Goal: Transaction & Acquisition: Purchase product/service

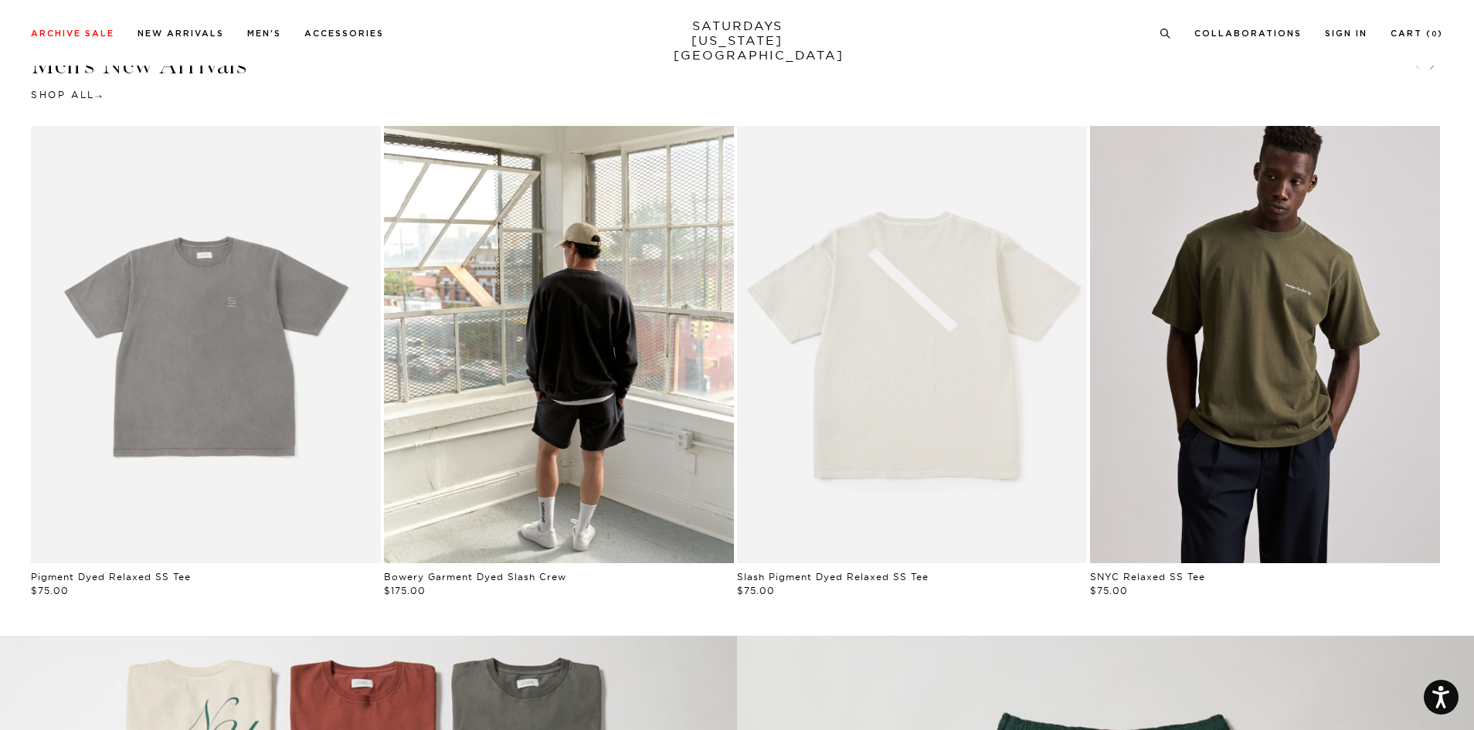
scroll to position [1004, 0]
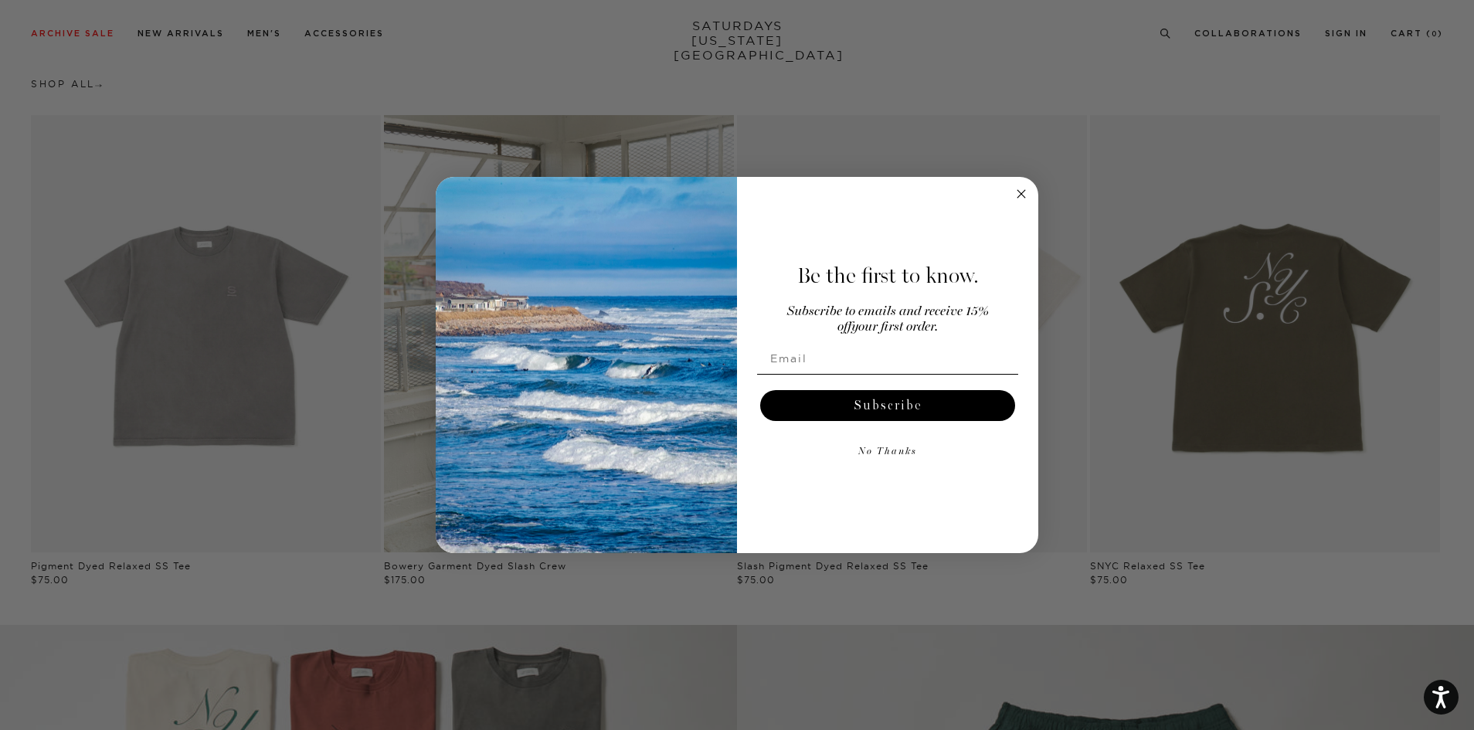
click at [1024, 190] on icon "Close dialog" at bounding box center [1021, 194] width 8 height 8
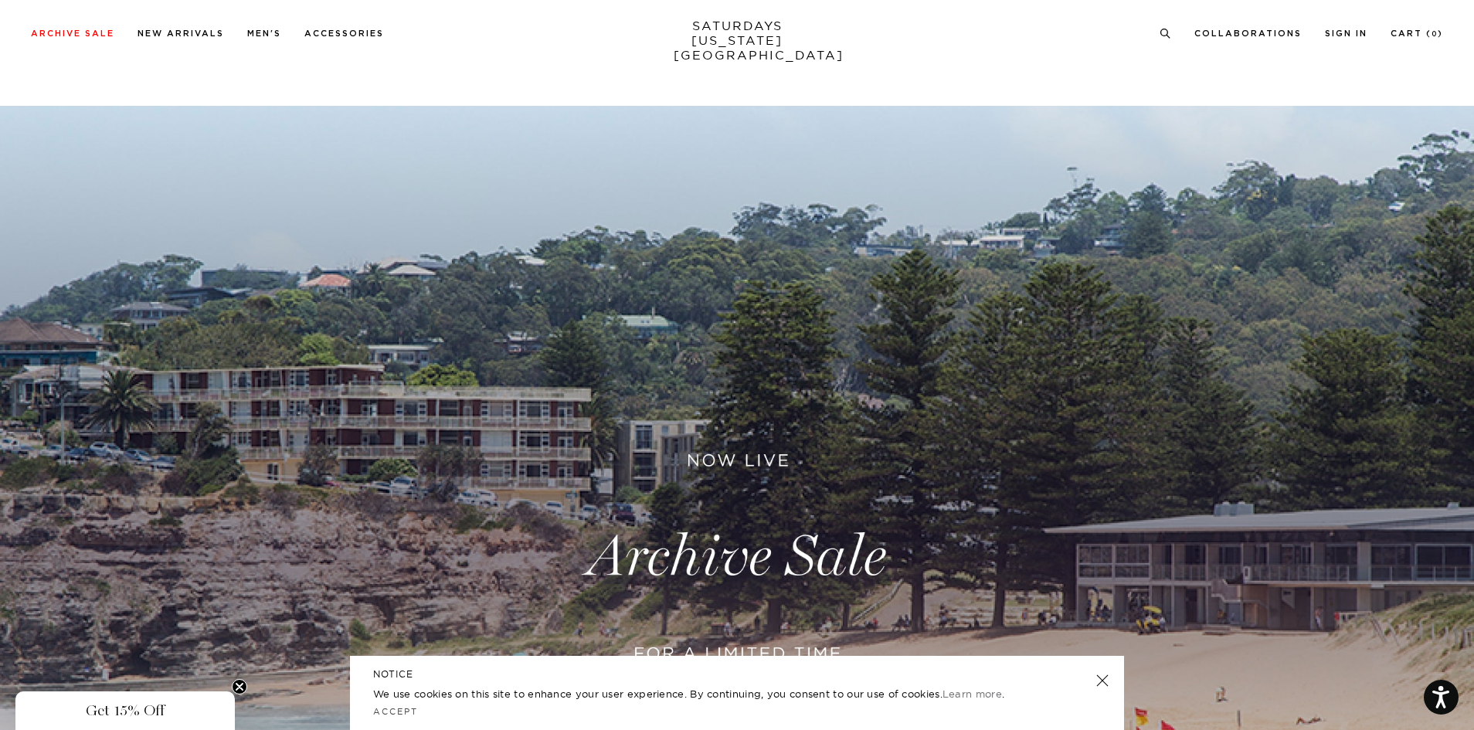
scroll to position [77, 0]
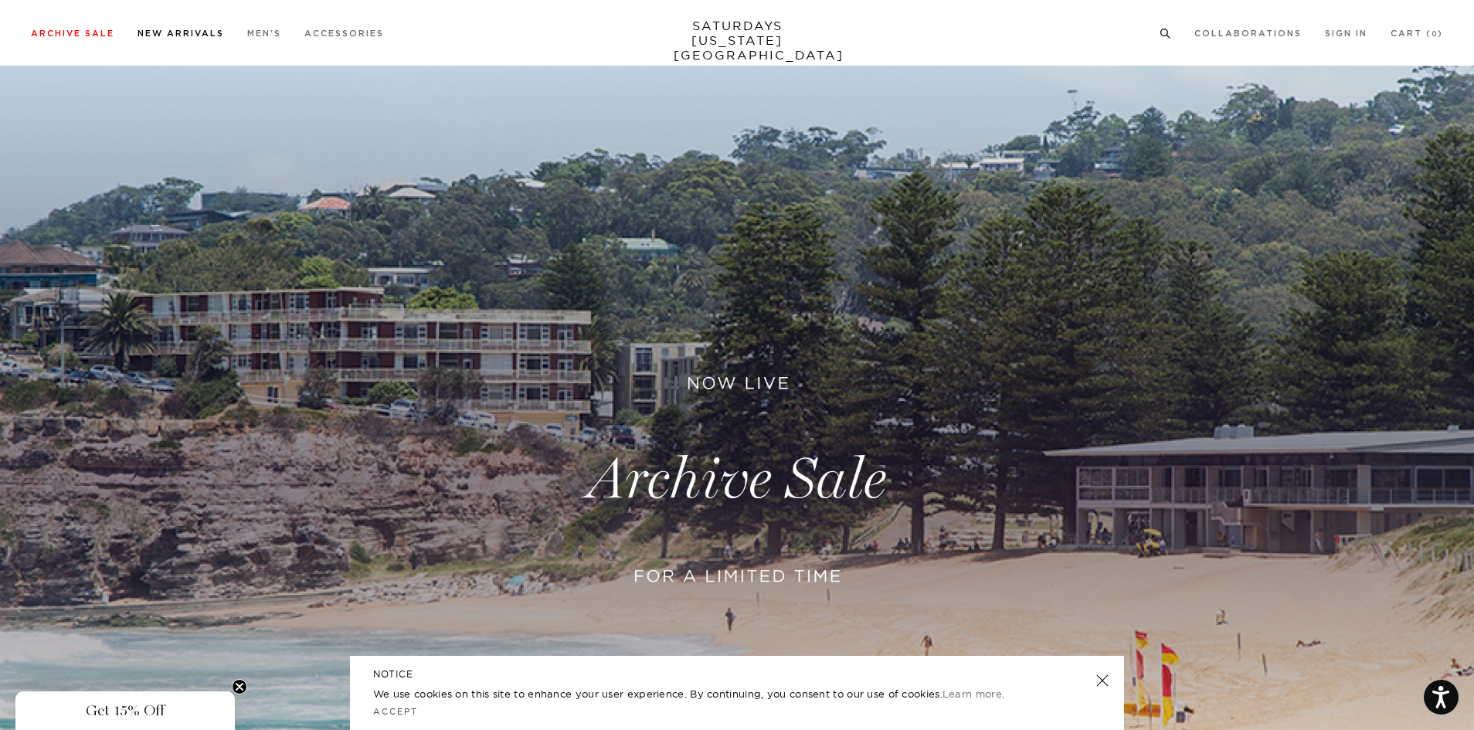
click at [181, 34] on link "New Arrivals" at bounding box center [180, 33] width 87 height 8
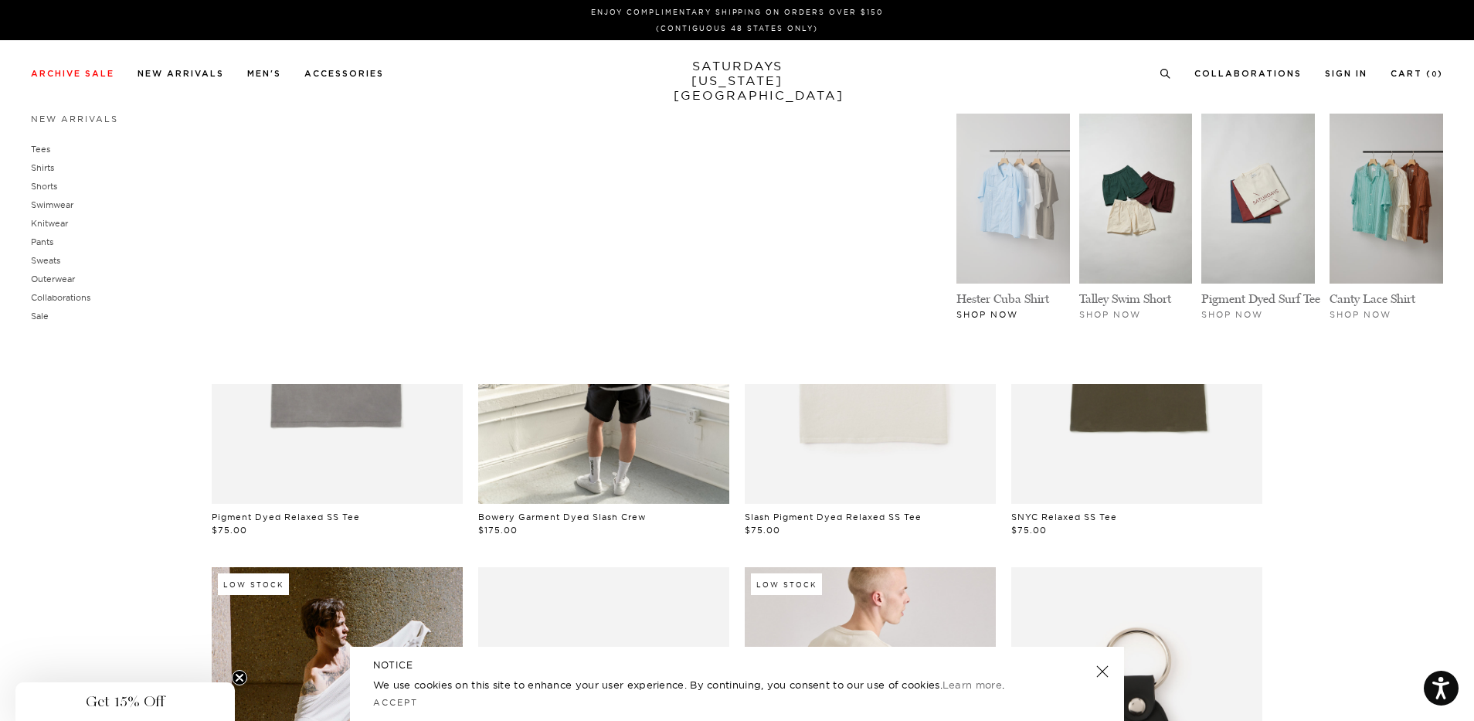
click at [1010, 205] on img at bounding box center [1013, 199] width 114 height 170
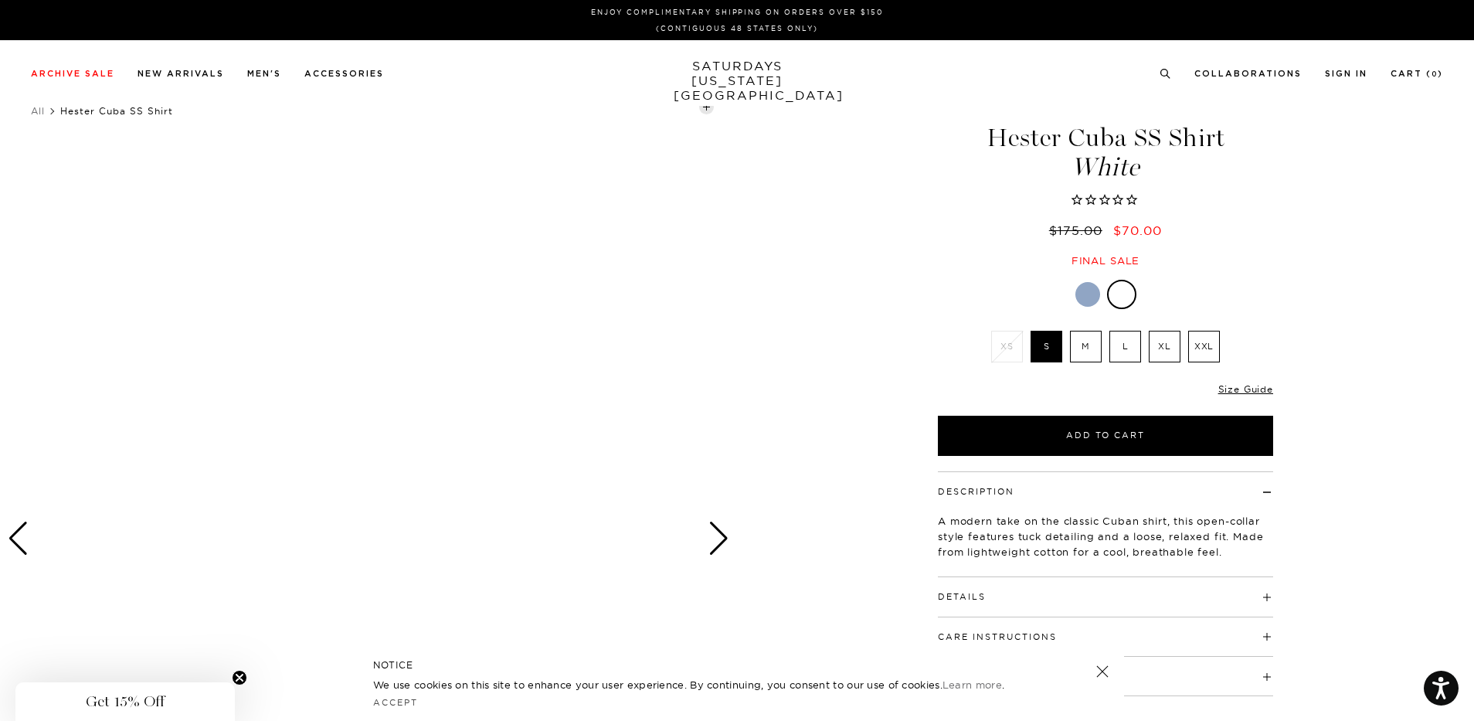
click at [1086, 346] on label "M" at bounding box center [1086, 347] width 32 height 32
click at [0, 0] on input "M" at bounding box center [0, 0] width 0 height 0
click at [1081, 297] on div at bounding box center [1087, 294] width 25 height 25
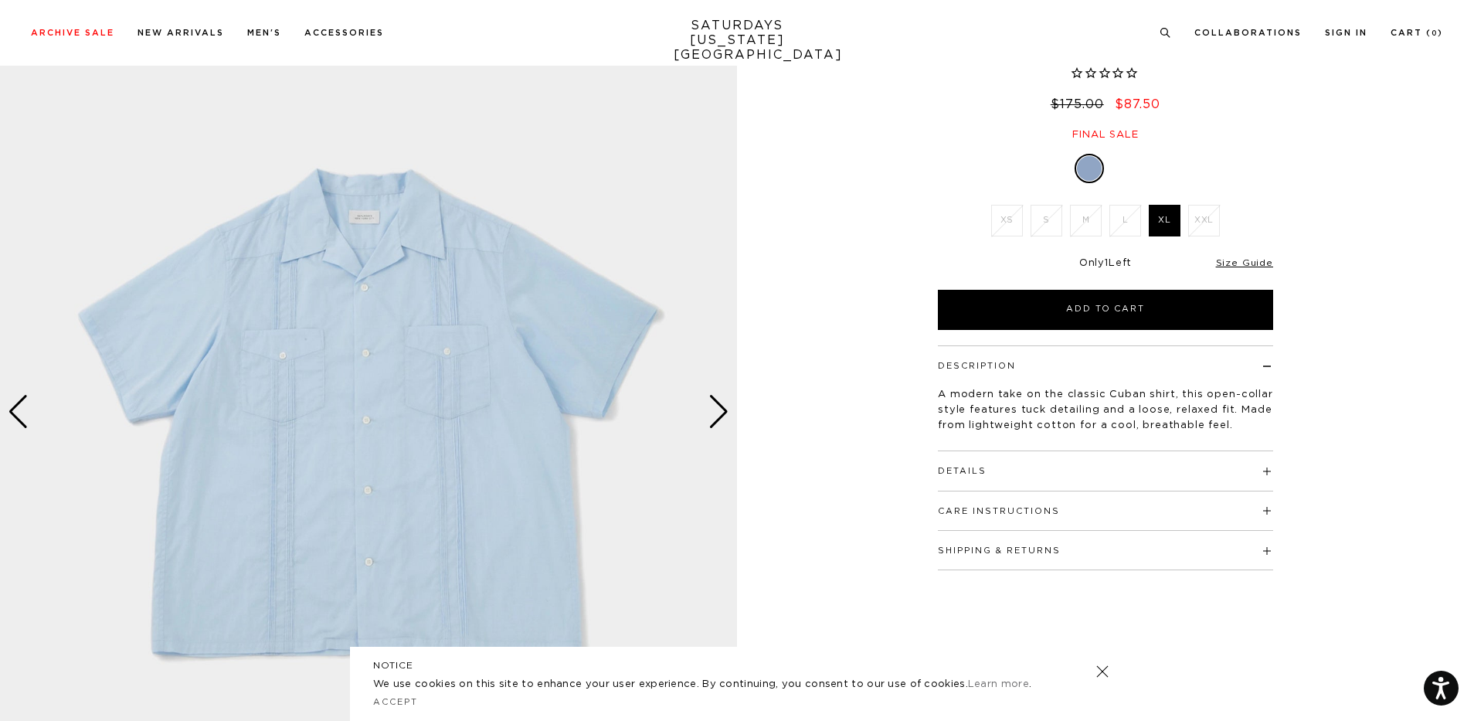
scroll to position [232, 0]
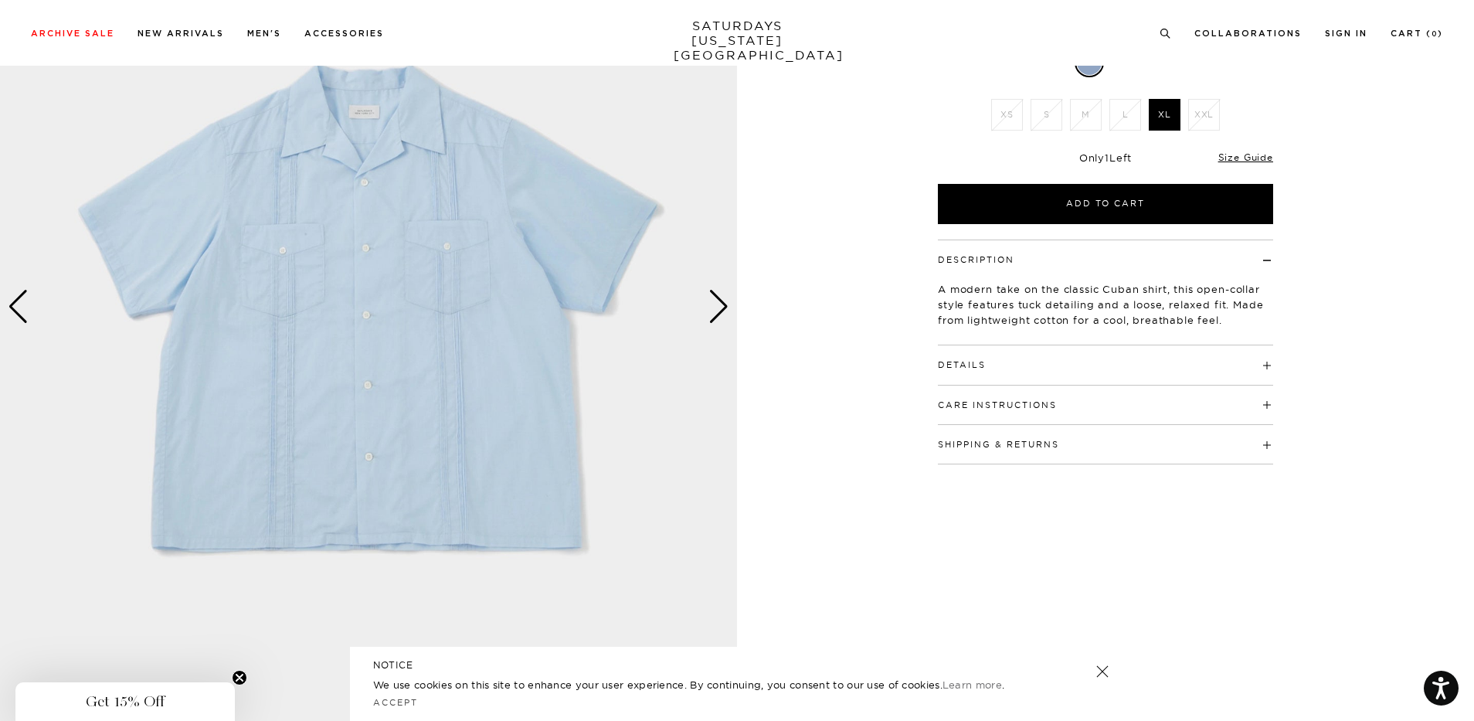
click at [719, 315] on div "Next slide" at bounding box center [718, 307] width 21 height 34
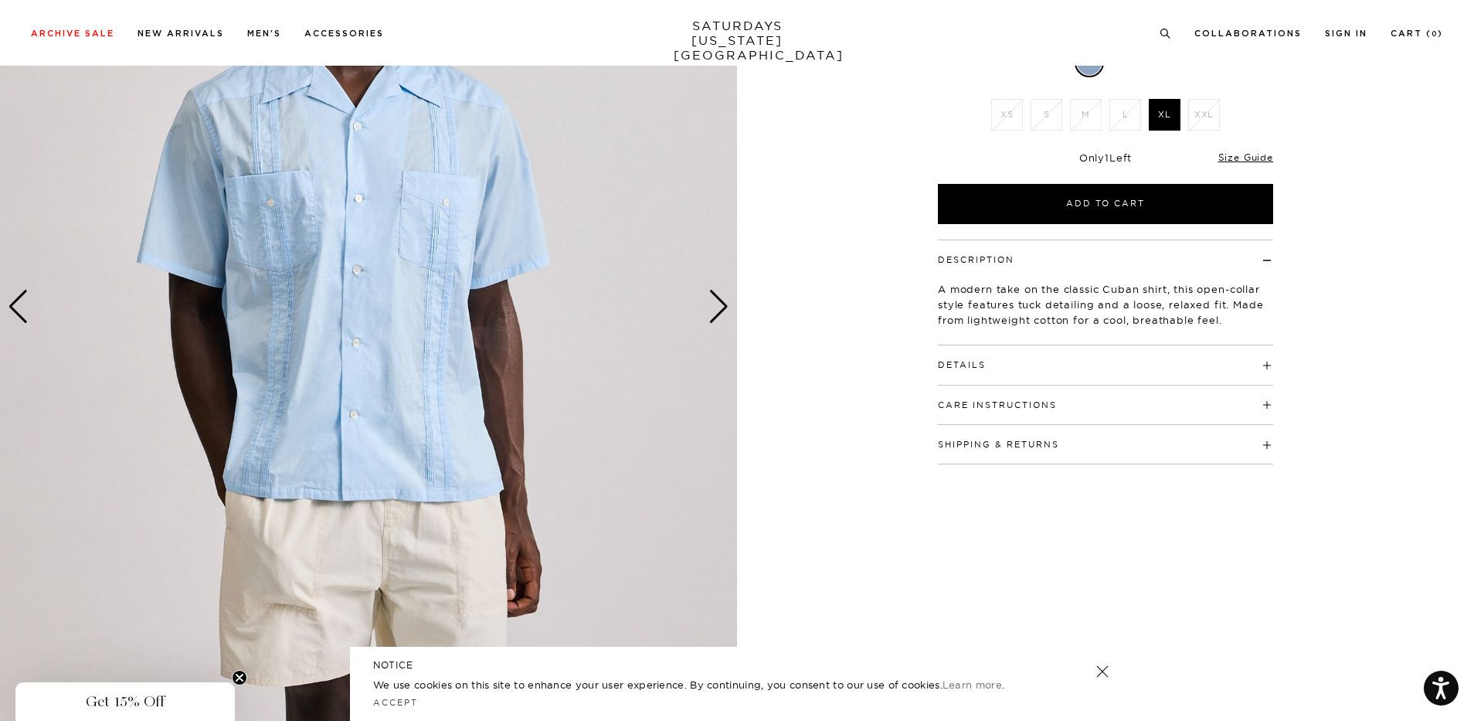
click at [719, 315] on div "Next slide" at bounding box center [718, 307] width 21 height 34
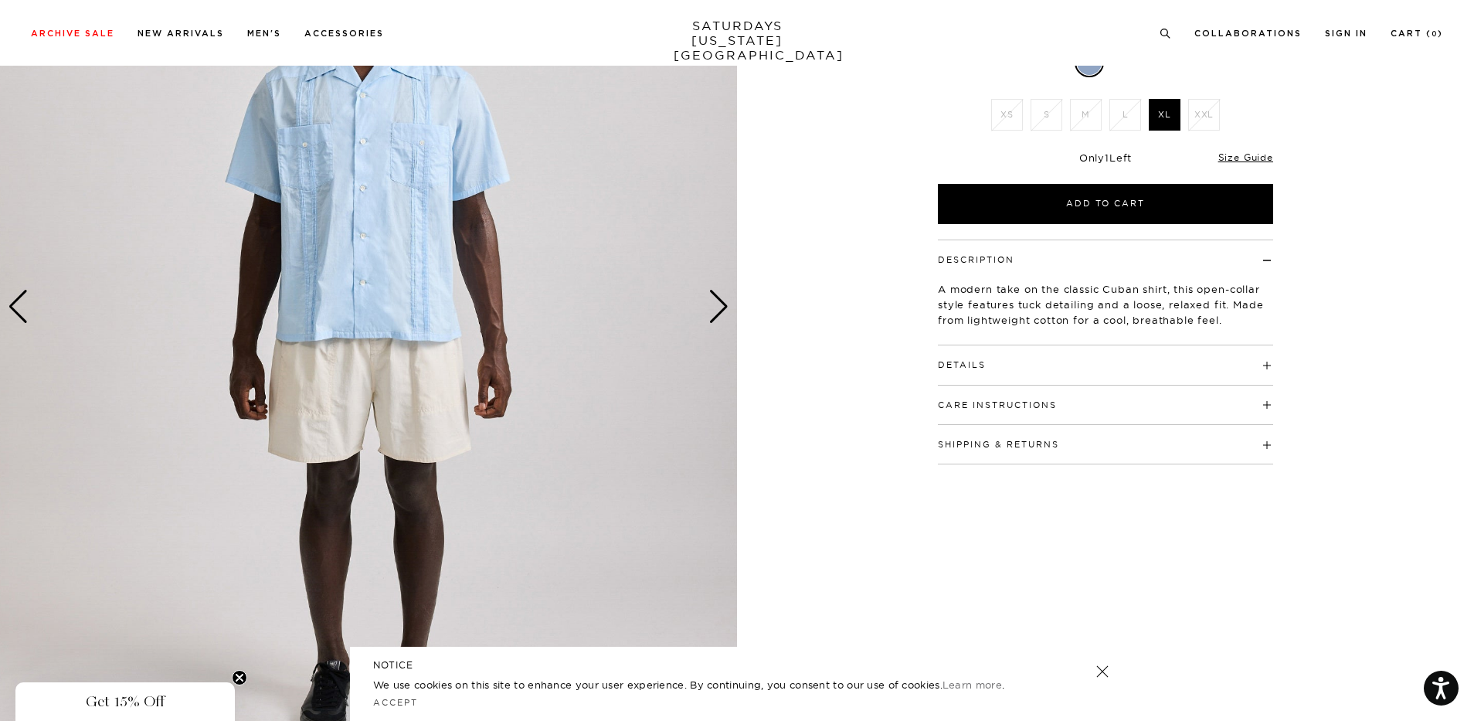
click at [719, 315] on div "Next slide" at bounding box center [718, 307] width 21 height 34
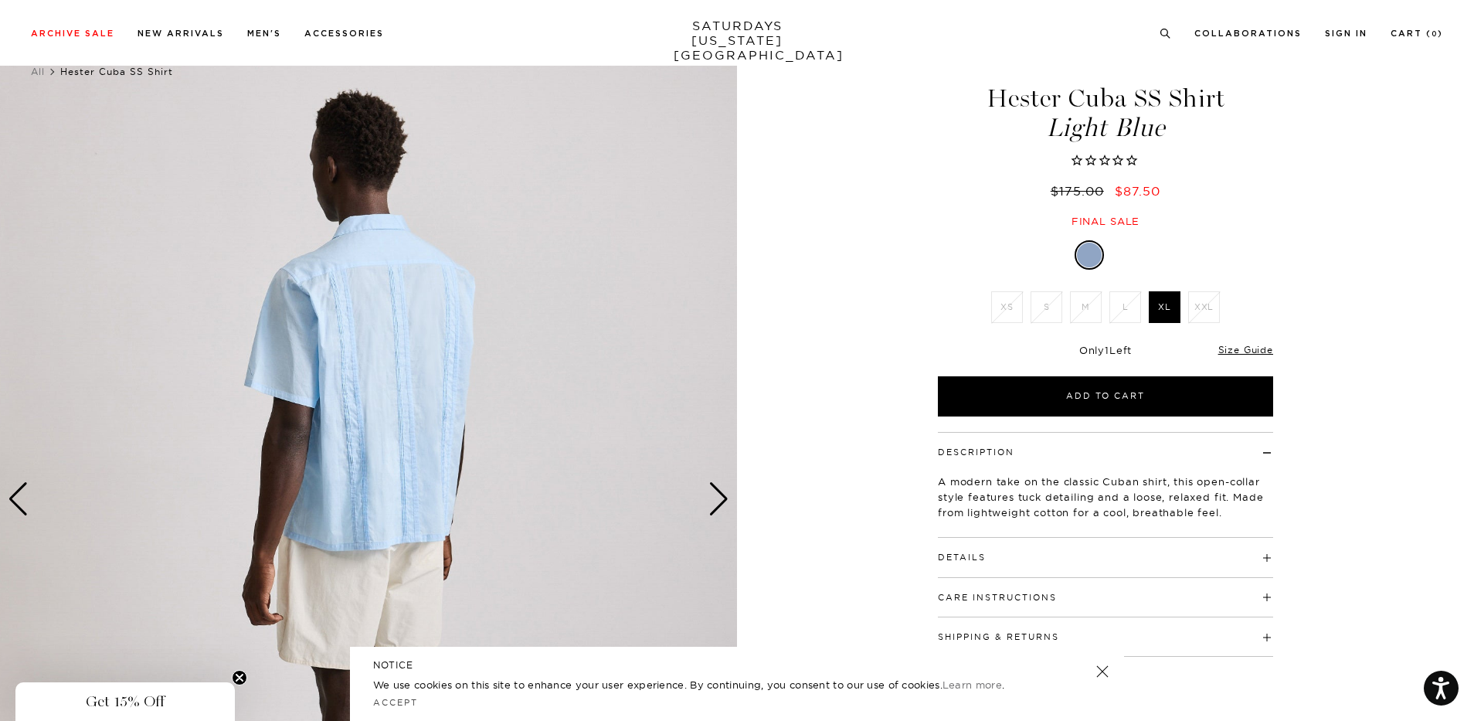
scroll to position [0, 0]
